Goal: Information Seeking & Learning: Learn about a topic

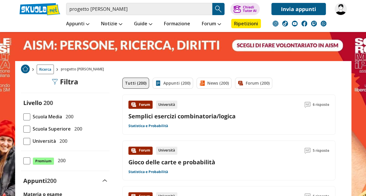
click at [323, 77] on div "Ricerca progetto luciano lamberti" at bounding box center [183, 69] width 336 height 17
drag, startPoint x: 125, startPoint y: 7, endPoint x: 91, endPoint y: 8, distance: 33.8
click at [91, 8] on input "progetto luciano lamberti" at bounding box center [139, 9] width 146 height 12
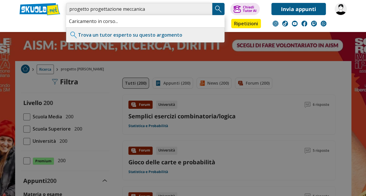
type input "progetto progettazione meccanica"
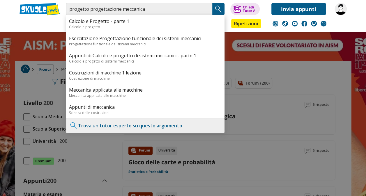
click at [214, 8] on img "Search Button" at bounding box center [218, 9] width 9 height 9
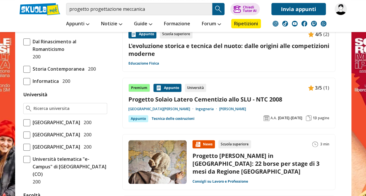
scroll to position [235, 0]
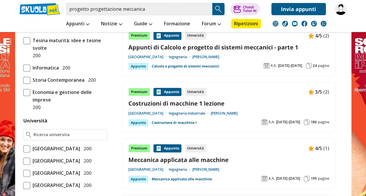
scroll to position [190, 0]
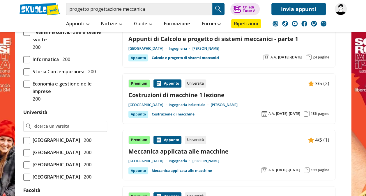
click at [193, 151] on link "Meccanica applicata alle macchine" at bounding box center [228, 152] width 201 height 8
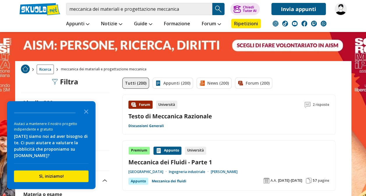
click at [41, 66] on span "Ricerca" at bounding box center [45, 70] width 17 height 10
click at [86, 112] on polygon "Close the survey" at bounding box center [86, 112] width 4 height 4
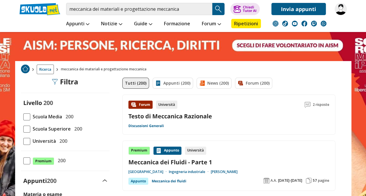
click at [52, 75] on div "Ricerca meccanica dei materiali e progettazione meccanica" at bounding box center [183, 69] width 336 height 17
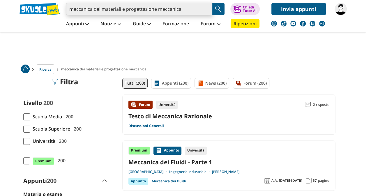
click at [206, 10] on input "meccanica dei materiali e progettazione meccanica" at bounding box center [139, 9] width 146 height 12
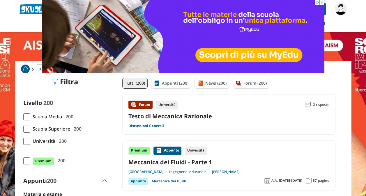
type input "p"
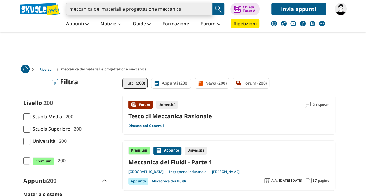
drag, startPoint x: 0, startPoint y: 0, endPoint x: 206, endPoint y: 10, distance: 206.4
click at [206, 10] on input "meccanica dei materiali e progettazione meccanica" at bounding box center [139, 9] width 146 height 12
click at [205, 10] on input "search" at bounding box center [139, 9] width 146 height 12
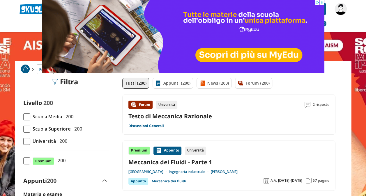
type input "p"
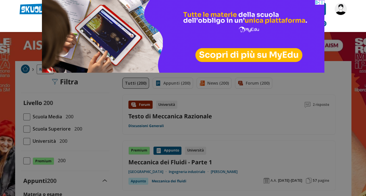
type input "poliba"
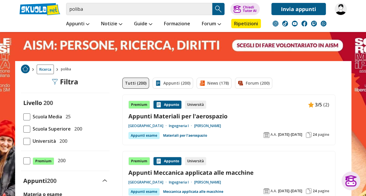
click at [46, 11] on link at bounding box center [40, 9] width 41 height 13
